Goal: Use online tool/utility: Use online tool/utility

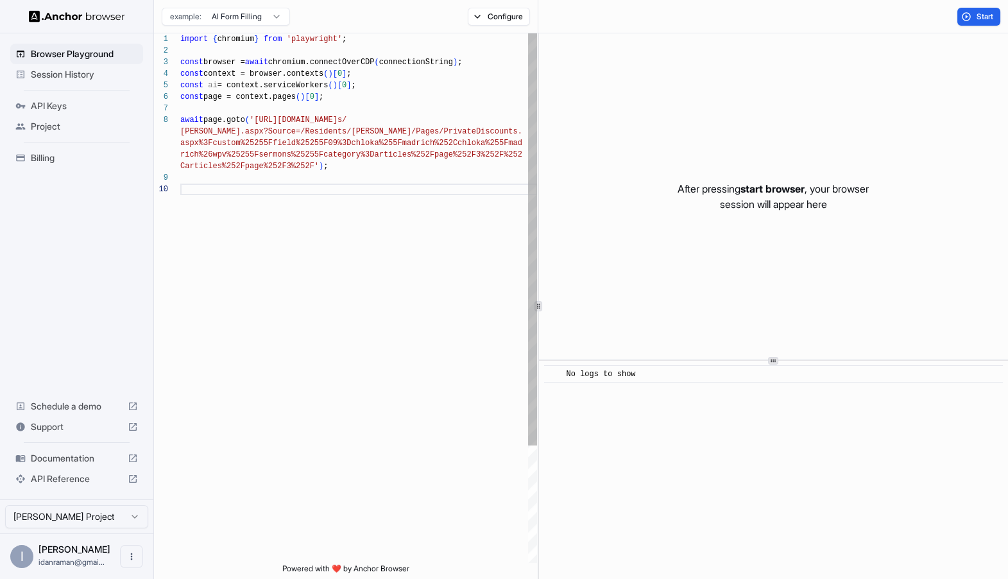
click at [429, 81] on div "import { chromium } from 'playwright' ; const browser = await chromium.connectO…" at bounding box center [358, 372] width 357 height 679
type textarea "**********"
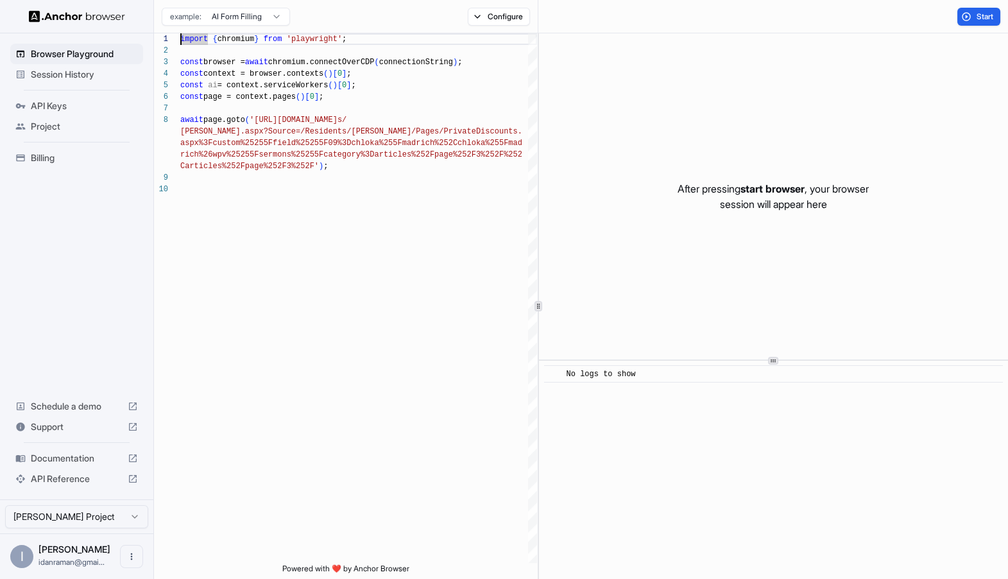
click at [72, 22] on div at bounding box center [76, 16] width 153 height 33
click at [82, 10] on div at bounding box center [76, 16] width 153 height 33
click at [81, 15] on img at bounding box center [77, 16] width 96 height 12
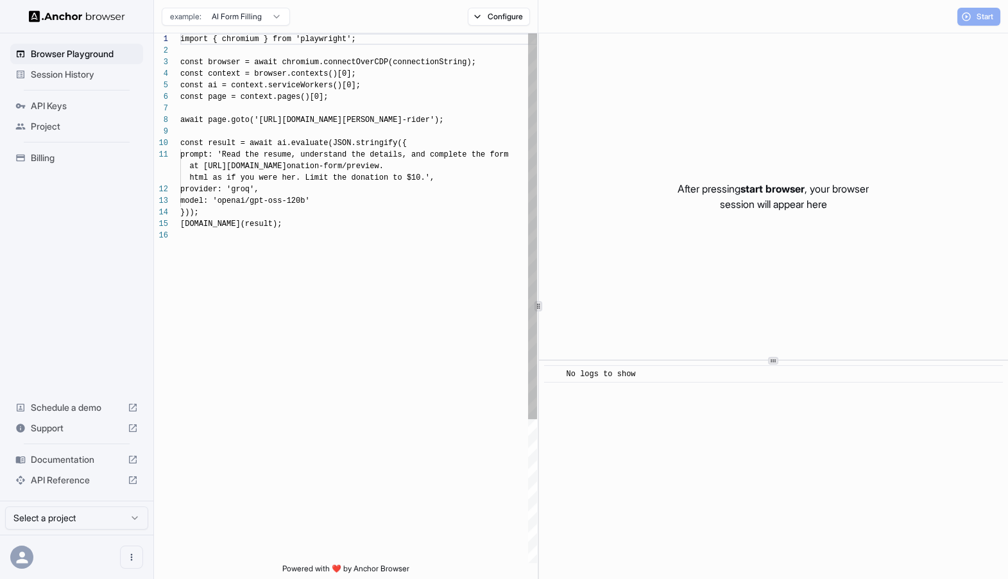
scroll to position [115, 0]
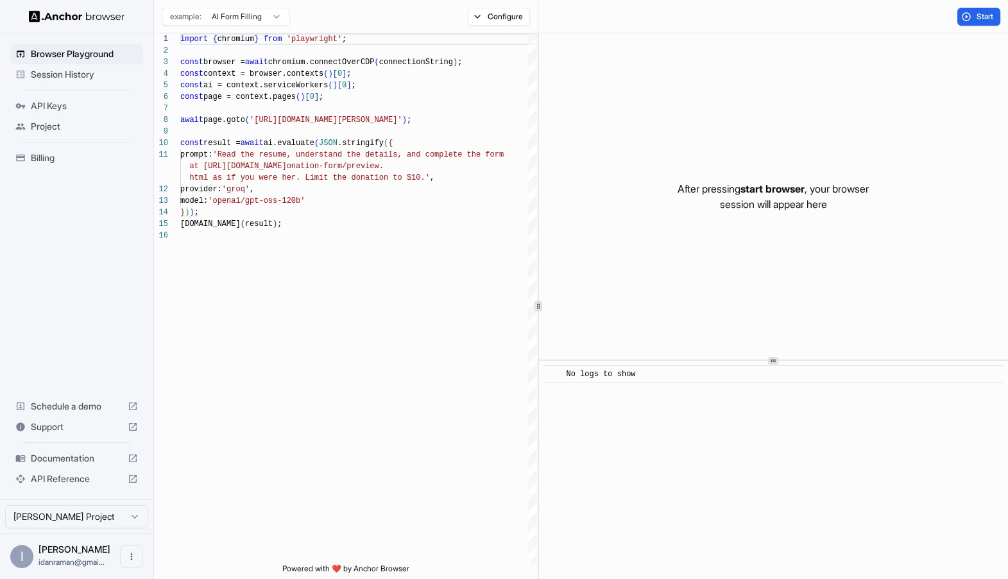
click at [79, 19] on img at bounding box center [77, 16] width 96 height 12
